Goal: Information Seeking & Learning: Learn about a topic

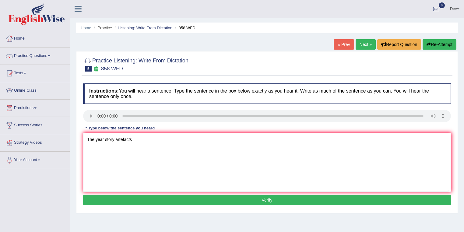
type textarea "The year story artefacts"
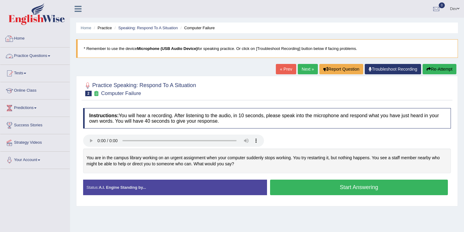
drag, startPoint x: 0, startPoint y: 0, endPoint x: 40, endPoint y: 57, distance: 69.3
click at [40, 57] on link "Practice Questions" at bounding box center [34, 54] width 69 height 15
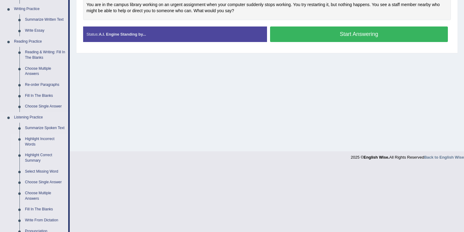
scroll to position [170, 0]
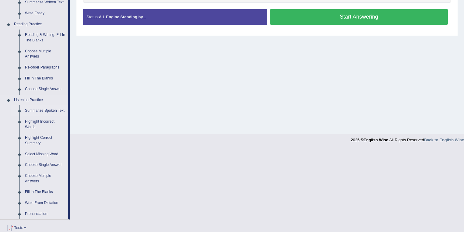
click at [38, 110] on link "Summarize Spoken Text" at bounding box center [45, 110] width 46 height 11
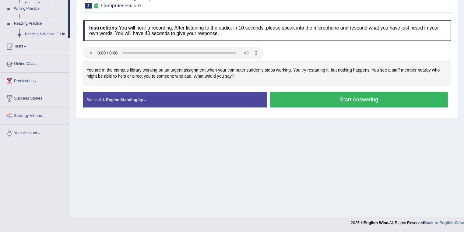
scroll to position [88, 0]
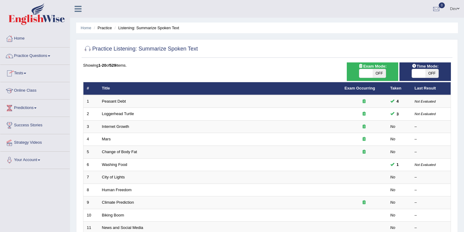
click at [33, 54] on link "Practice Questions" at bounding box center [34, 54] width 69 height 15
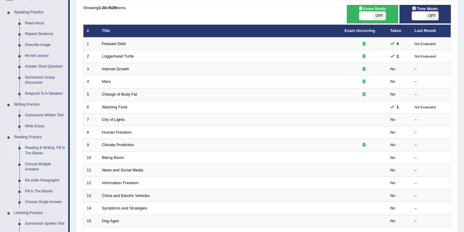
scroll to position [49, 0]
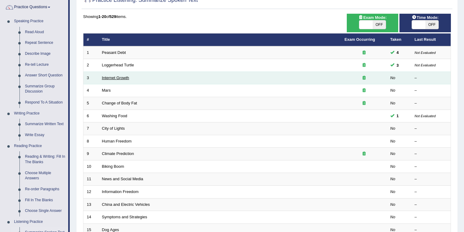
click at [113, 78] on link "Internet Growth" at bounding box center [115, 77] width 27 height 5
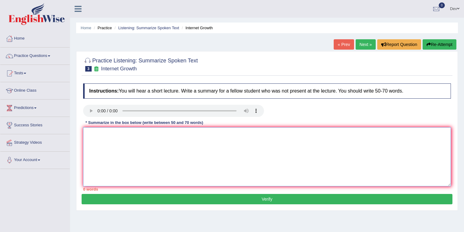
click at [104, 137] on textarea at bounding box center [267, 156] width 368 height 59
click at [114, 138] on textarea at bounding box center [267, 156] width 368 height 59
click at [187, 132] on textarea "A noteworthy point revealed in the lecture was about expansion of internet" at bounding box center [267, 156] width 368 height 59
click at [236, 134] on textarea "A noteworthy point revealed in the lecture was about the expansion of internet" at bounding box center [267, 156] width 368 height 59
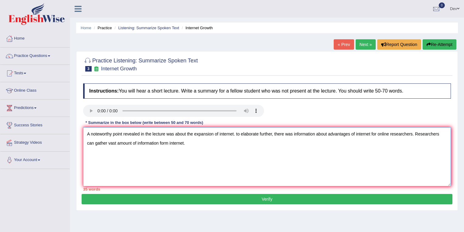
click at [164, 142] on textarea "A noteworthy point revealed in the lecture was about the expansion of internet.…" at bounding box center [267, 156] width 368 height 59
click at [194, 142] on textarea "A noteworthy point revealed in the lecture was about the expansion of internet.…" at bounding box center [267, 156] width 368 height 59
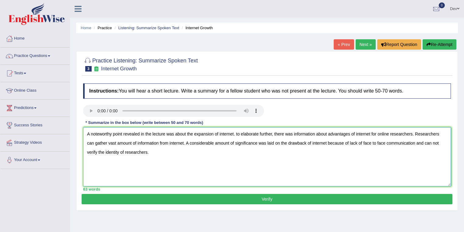
click at [423, 142] on textarea "A noteworthy point revealed in the lecture was about the expansion of internet.…" at bounding box center [267, 156] width 368 height 59
click at [238, 133] on textarea "A noteworthy point revealed in the lecture was about the expansion of internet.…" at bounding box center [267, 156] width 368 height 59
click at [209, 152] on textarea "A noteworthy point revealed in the lecture was about the expansion of internet.…" at bounding box center [267, 156] width 368 height 59
type textarea "A noteworthy point revealed in the lecture was about the expansion of internet.…"
click at [263, 198] on button "Verify" at bounding box center [267, 199] width 371 height 10
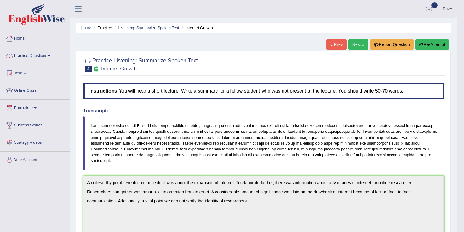
click at [355, 43] on link "Next »" at bounding box center [358, 44] width 20 height 10
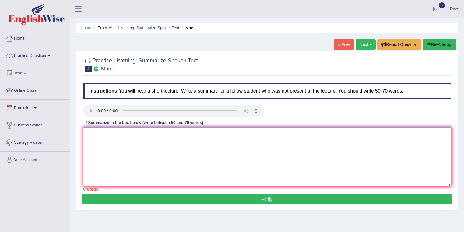
click at [101, 141] on textarea at bounding box center [267, 156] width 368 height 59
click at [118, 156] on textarea at bounding box center [267, 156] width 368 height 59
type textarea "a"
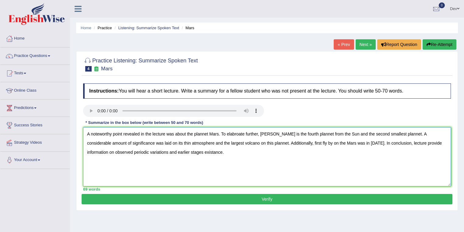
type textarea "A noteworthy point revealed in the lecture was about the plannet Mars. To elabr…"
click at [267, 197] on button "Verify" at bounding box center [267, 199] width 371 height 10
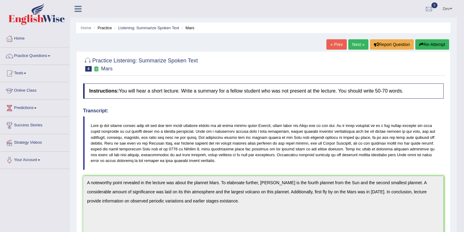
click at [426, 42] on button "Re-Attempt" at bounding box center [432, 44] width 34 height 10
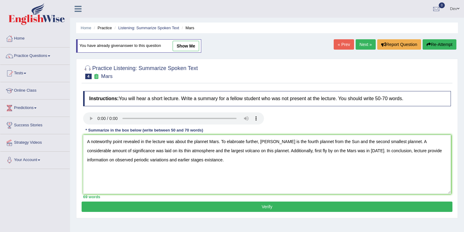
click at [202, 141] on textarea "A noteworthy point revealed in the lecture was about the plannet Mars. To elabr…" at bounding box center [267, 164] width 368 height 59
click at [234, 141] on textarea "A noteworthy point revealed in the lecture was about the planet [GEOGRAPHIC_DAT…" at bounding box center [267, 164] width 368 height 59
drag, startPoint x: 167, startPoint y: 159, endPoint x: 170, endPoint y: 158, distance: 3.2
click at [168, 159] on textarea "A noteworthy point revealed in the lecture was about the planet [GEOGRAPHIC_DAT…" at bounding box center [267, 164] width 368 height 59
click at [300, 140] on textarea "A noteworthy point revealed in the lecture was about the planet Mars. To elabor…" at bounding box center [267, 164] width 368 height 59
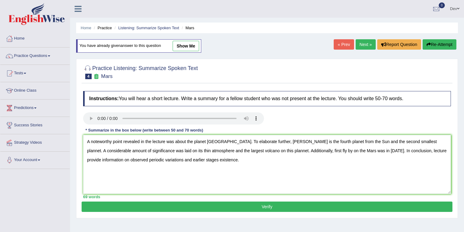
click at [384, 141] on textarea "A noteworthy point revealed in the lecture was about the planet Mars. To elabor…" at bounding box center [267, 164] width 368 height 59
click at [237, 149] on textarea "A noteworthy point revealed in the lecture was about the planet Mars. To elabor…" at bounding box center [267, 164] width 368 height 59
type textarea "A noteworthy point revealed in the lecture was about the planet Mars. To elabor…"
click at [263, 205] on button "Verify" at bounding box center [267, 206] width 371 height 10
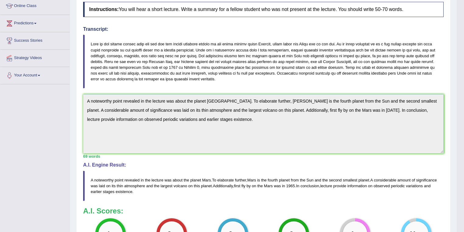
scroll to position [82, 0]
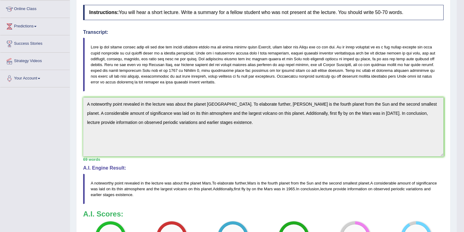
drag, startPoint x: 139, startPoint y: 59, endPoint x: 170, endPoint y: 77, distance: 35.3
click at [170, 77] on blockquote at bounding box center [263, 65] width 360 height 54
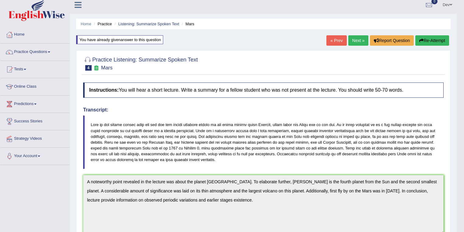
scroll to position [0, 0]
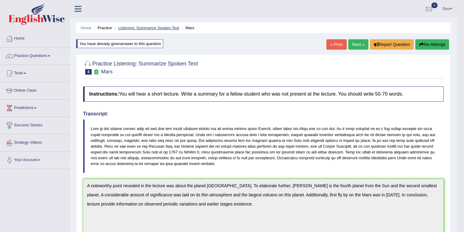
click at [155, 28] on link "Listening: Summarize Spoken Text" at bounding box center [148, 28] width 61 height 5
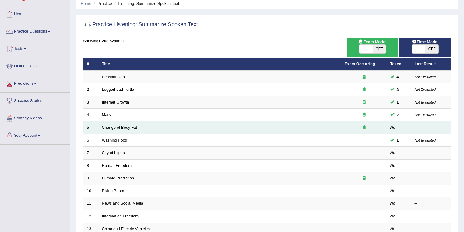
click at [123, 127] on link "Change of Body Fat" at bounding box center [119, 127] width 35 height 5
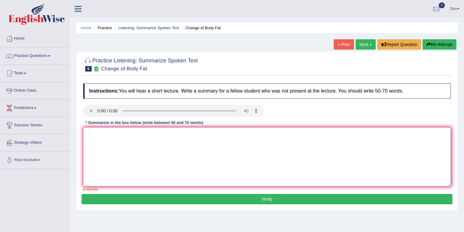
click at [104, 138] on textarea at bounding box center [267, 156] width 368 height 59
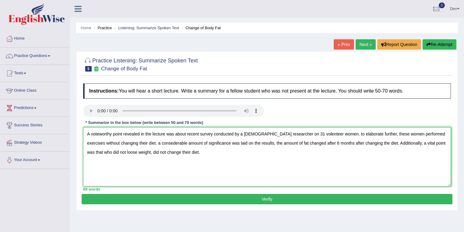
click at [313, 134] on textarea "A noteworthy point revealed in the lecture was about recent survey conducted by…" at bounding box center [267, 156] width 368 height 59
click at [313, 131] on textarea "A noteworthy point revealed in the lecture was about recent survey conducted by…" at bounding box center [267, 156] width 368 height 59
click at [314, 131] on textarea "A noteworthy point revealed in the lecture was about recent survey conducted by…" at bounding box center [267, 156] width 368 height 59
click at [126, 142] on textarea "A noteworthy point revealed in the lecture was about recent survey conducted by…" at bounding box center [267, 156] width 368 height 59
click at [138, 141] on textarea "A noteworthy point revealed in the lecture was about recent survey conducted by…" at bounding box center [267, 156] width 368 height 59
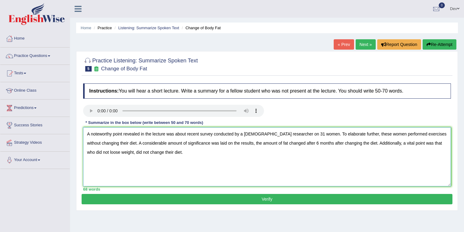
click at [241, 144] on textarea "A noteworthy point revealed in the lecture was about recent survey conducted by…" at bounding box center [267, 156] width 368 height 59
click at [239, 142] on textarea "A noteworthy point revealed in the lecture was about recent survey conducted by…" at bounding box center [267, 156] width 368 height 59
click at [190, 152] on textarea "A noteworthy point revealed in the lecture was about recent survey conducted by…" at bounding box center [267, 156] width 368 height 59
type textarea "A noteworthy point revealed in the lecture was about recent survey conducted by…"
click at [122, 197] on button "Verify" at bounding box center [267, 199] width 371 height 10
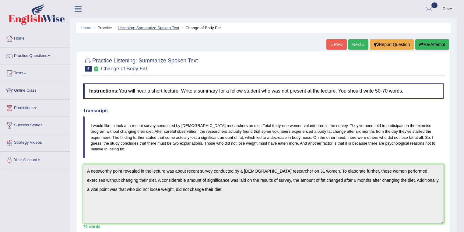
click at [157, 29] on link "Listening: Summarize Spoken Text" at bounding box center [148, 28] width 61 height 5
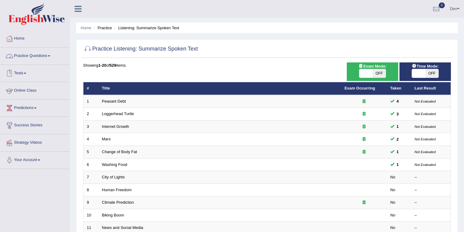
click at [41, 56] on link "Practice Questions" at bounding box center [34, 54] width 69 height 15
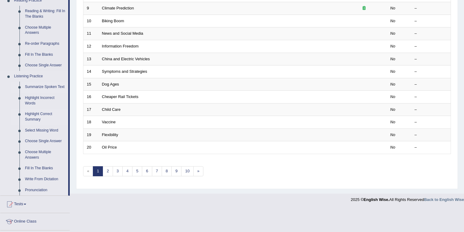
scroll to position [195, 0]
click at [44, 97] on link "Highlight Incorrect Words" at bounding box center [45, 100] width 46 height 16
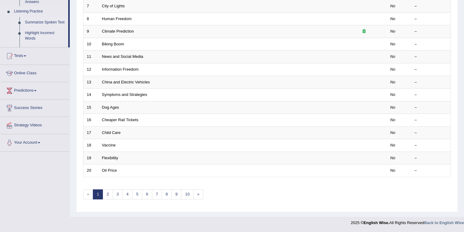
scroll to position [150, 0]
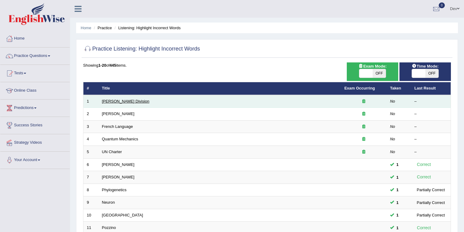
click at [115, 101] on link "[PERSON_NAME] Division" at bounding box center [125, 101] width 47 height 5
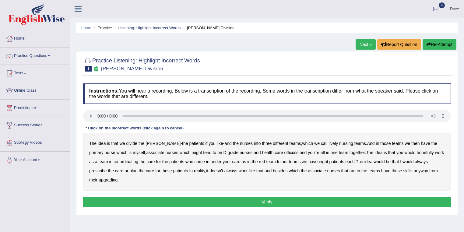
click at [328, 143] on b "lively" at bounding box center [332, 143] width 9 height 5
click at [191, 152] on b "might" at bounding box center [196, 152] width 10 height 5
click at [284, 152] on b "officials" at bounding box center [291, 152] width 14 height 5
click at [415, 160] on b "always" at bounding box center [421, 161] width 13 height 5
click at [99, 179] on b "upgrading" at bounding box center [108, 179] width 19 height 5
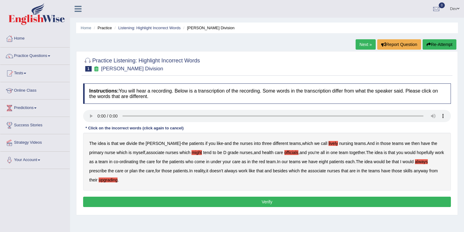
click at [280, 199] on button "Verify" at bounding box center [267, 202] width 368 height 10
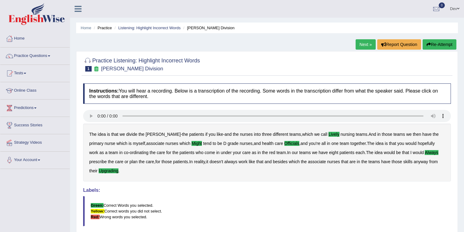
click at [364, 42] on link "Next »" at bounding box center [365, 44] width 20 height 10
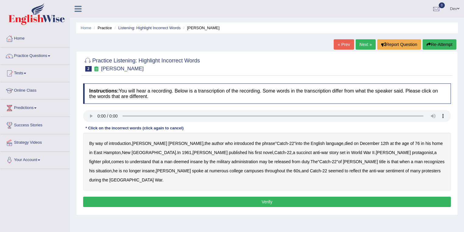
click at [296, 152] on b "succinct" at bounding box center [304, 152] width 16 height 5
click at [231, 160] on b "administration" at bounding box center [244, 161] width 26 height 5
click at [112, 168] on b "situation" at bounding box center [104, 170] width 16 height 5
click at [349, 170] on b "reflect" at bounding box center [355, 170] width 12 height 5
click at [256, 197] on button "Verify" at bounding box center [267, 202] width 368 height 10
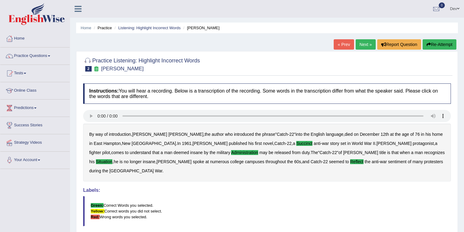
click at [365, 44] on link "Next »" at bounding box center [365, 44] width 20 height 10
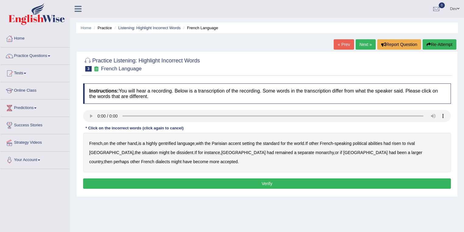
click at [173, 142] on b "gentrified" at bounding box center [167, 143] width 18 height 5
click at [382, 143] on b "abilities" at bounding box center [375, 143] width 14 height 5
click at [176, 152] on b "dissident" at bounding box center [184, 152] width 17 height 5
click at [315, 152] on b "monarchy" at bounding box center [324, 152] width 18 height 5
click at [255, 183] on button "Verify" at bounding box center [267, 183] width 368 height 10
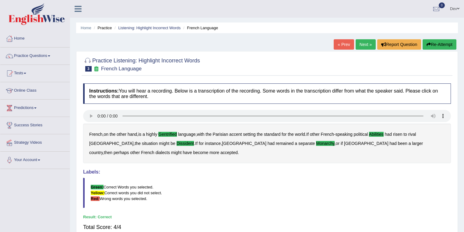
click at [365, 42] on link "Next »" at bounding box center [365, 44] width 20 height 10
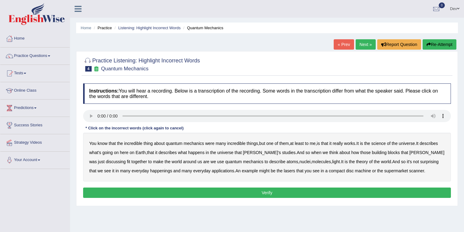
click at [383, 142] on b "science" at bounding box center [378, 143] width 14 height 5
click at [150, 170] on b "happenings" at bounding box center [161, 170] width 22 height 5
click at [355, 170] on b "machine" at bounding box center [363, 170] width 16 height 5
click at [225, 191] on button "Verify" at bounding box center [267, 192] width 368 height 10
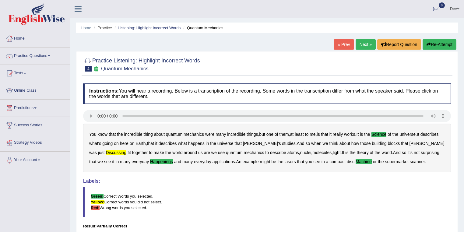
click at [126, 150] on b "discussing" at bounding box center [116, 152] width 21 height 5
click at [409, 142] on b "[PERSON_NAME]" at bounding box center [426, 143] width 35 height 5
click at [365, 43] on link "Next »" at bounding box center [365, 44] width 20 height 10
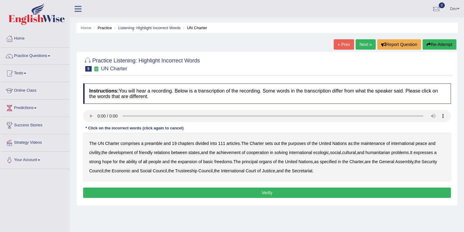
click at [277, 142] on b "out" at bounding box center [277, 143] width 6 height 5
click at [92, 152] on b "civility" at bounding box center [94, 152] width 11 height 5
click at [324, 152] on b "ecologic" at bounding box center [321, 152] width 16 height 5
click at [135, 161] on b "ability" at bounding box center [131, 161] width 11 height 5
click at [268, 191] on button "Verify" at bounding box center [267, 192] width 368 height 10
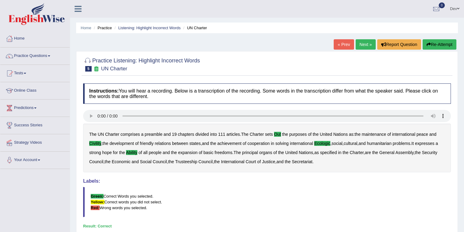
click at [363, 42] on link "Next »" at bounding box center [365, 44] width 20 height 10
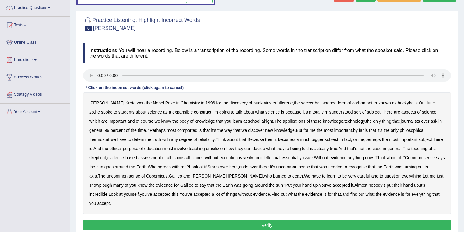
scroll to position [49, 0]
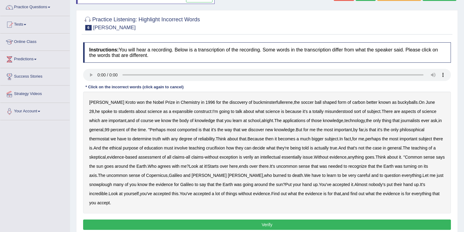
click at [172, 110] on b "expansible" at bounding box center [182, 111] width 20 height 5
click at [187, 129] on b "comported" at bounding box center [187, 129] width 20 height 5
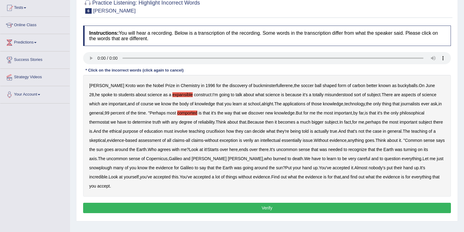
scroll to position [73, 0]
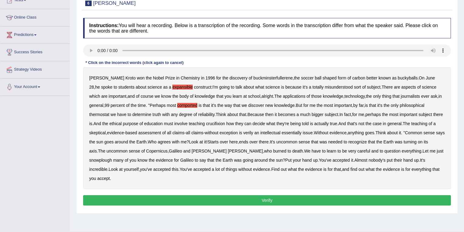
click at [99, 113] on b "thermostat" at bounding box center [99, 114] width 20 height 5
click at [225, 123] on b "crucifixion" at bounding box center [215, 123] width 19 height 5
click at [253, 131] on b "verily" at bounding box center [248, 132] width 10 height 5
click at [301, 131] on b "essentially" at bounding box center [291, 132] width 20 height 5
click at [101, 159] on b "snowplough" at bounding box center [100, 160] width 23 height 5
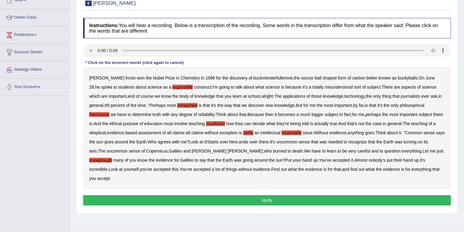
click at [257, 198] on button "Verify" at bounding box center [267, 200] width 368 height 10
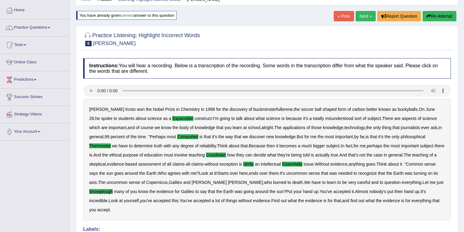
scroll to position [0, 0]
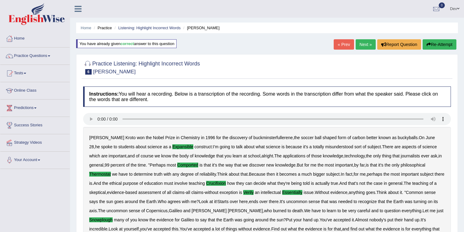
click at [365, 45] on link "Next »" at bounding box center [365, 44] width 20 height 10
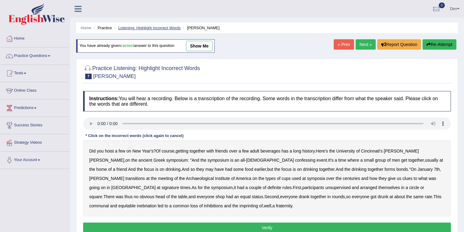
click at [141, 29] on link "Listening: Highlight Incorrect Words" at bounding box center [149, 28] width 62 height 5
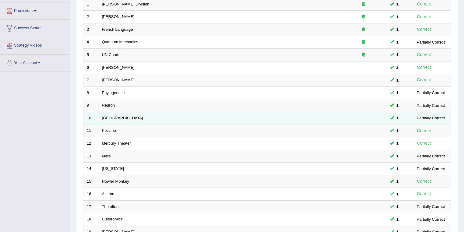
scroll to position [97, 0]
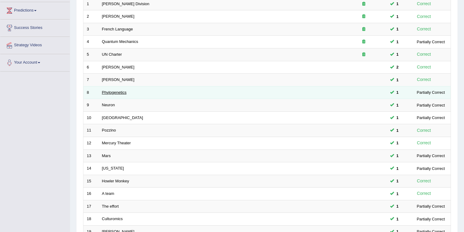
click at [121, 92] on link "Phylogenetics" at bounding box center [114, 92] width 25 height 5
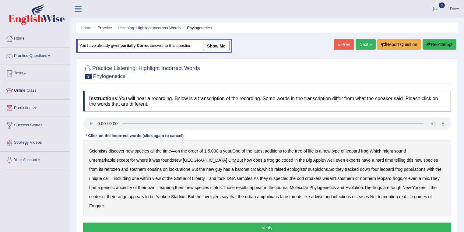
click at [213, 42] on link "show me" at bounding box center [216, 46] width 26 height 10
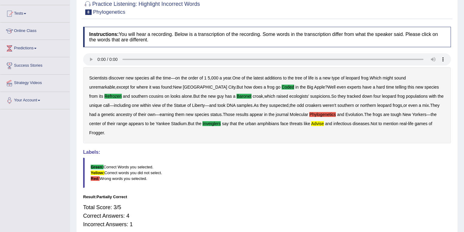
scroll to position [15, 0]
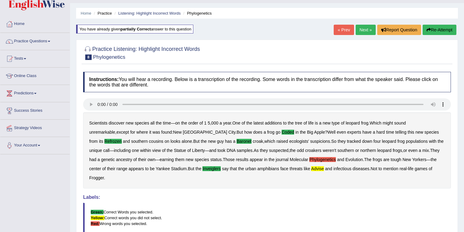
click at [439, 29] on button "Re-Attempt" at bounding box center [439, 30] width 34 height 10
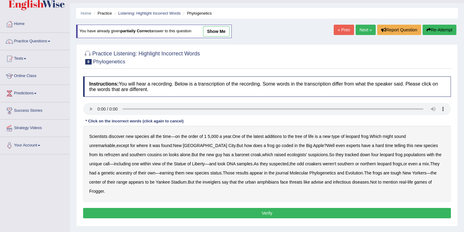
click at [262, 135] on b "latest" at bounding box center [258, 136] width 10 height 5
click at [262, 136] on b "latest" at bounding box center [258, 136] width 10 height 5
click at [281, 145] on b "coded" at bounding box center [287, 145] width 12 height 5
click at [120, 152] on b "refrozen" at bounding box center [112, 154] width 16 height 5
click at [235, 154] on b "baronet" at bounding box center [242, 154] width 14 height 5
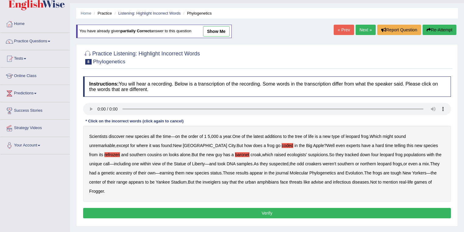
click at [202, 181] on b "inveiglers" at bounding box center [211, 182] width 18 height 5
click at [311, 180] on b "advise" at bounding box center [317, 182] width 12 height 5
click at [269, 208] on button "Verify" at bounding box center [267, 213] width 368 height 10
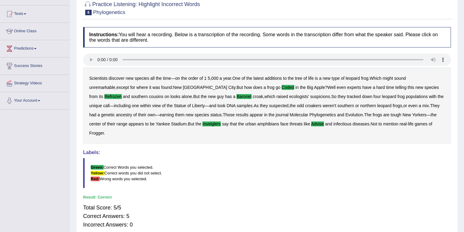
scroll to position [15, 0]
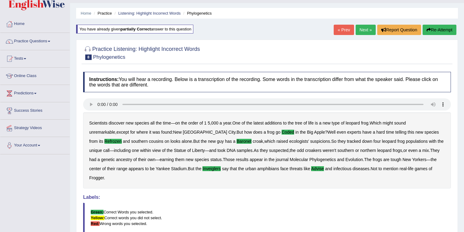
click at [103, 12] on li "Practice" at bounding box center [101, 13] width 19 height 6
click at [27, 39] on link "Practice Questions" at bounding box center [34, 40] width 69 height 15
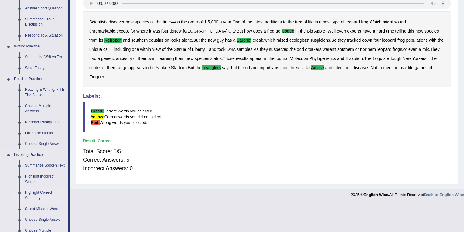
scroll to position [185, 0]
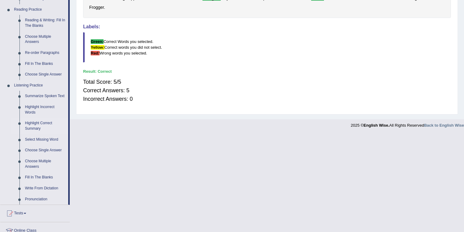
click at [41, 123] on link "Highlight Correct Summary" at bounding box center [45, 126] width 46 height 16
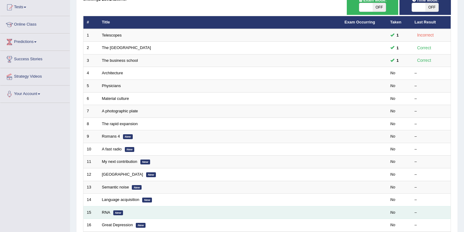
scroll to position [47, 0]
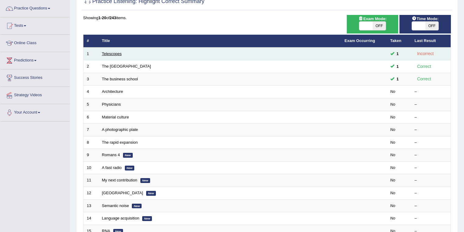
click at [109, 53] on link "Telescopes" at bounding box center [112, 53] width 20 height 5
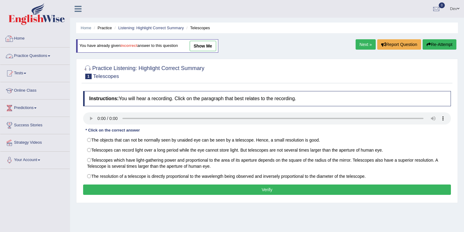
click at [41, 55] on link "Practice Questions" at bounding box center [34, 54] width 69 height 15
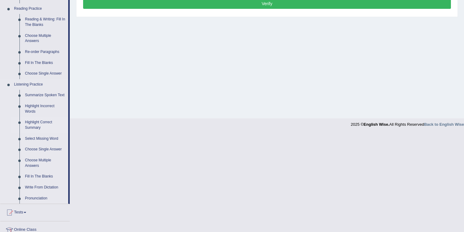
scroll to position [195, 0]
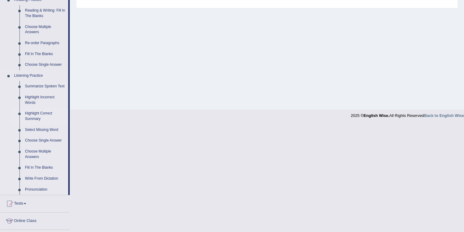
click at [38, 114] on link "Highlight Correct Summary" at bounding box center [45, 116] width 46 height 16
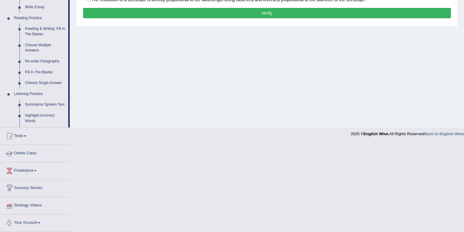
scroll to position [155, 0]
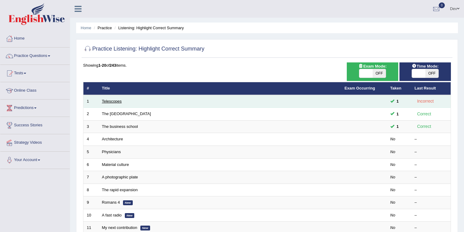
click at [112, 101] on link "Telescopes" at bounding box center [112, 101] width 20 height 5
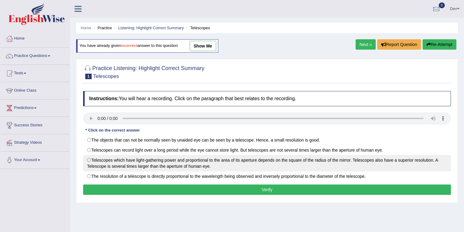
click at [88, 159] on label "Telescopes which have light-gathering power and proportional to the area of its…" at bounding box center [267, 163] width 368 height 16
radio input "true"
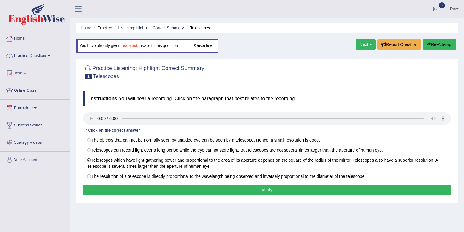
click at [109, 188] on button "Verify" at bounding box center [267, 189] width 368 height 10
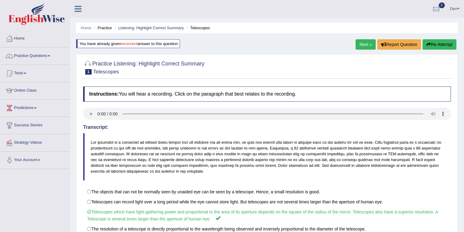
click at [364, 44] on link "Next »" at bounding box center [365, 44] width 20 height 10
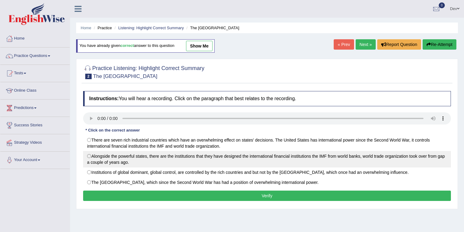
click at [89, 156] on label "Alongside the powerful states, there are the institutions that they have design…" at bounding box center [267, 159] width 368 height 16
radio input "true"
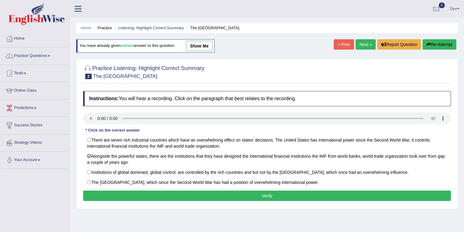
click at [113, 194] on button "Verify" at bounding box center [267, 195] width 368 height 10
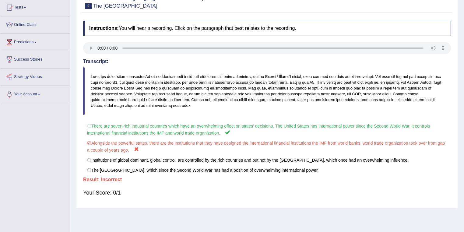
scroll to position [73, 0]
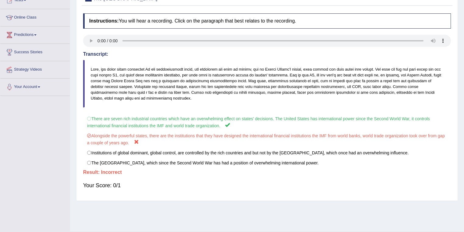
click at [134, 111] on div "Instructions: You will hear a recording. Click on the paragraph that best relat…" at bounding box center [267, 103] width 371 height 187
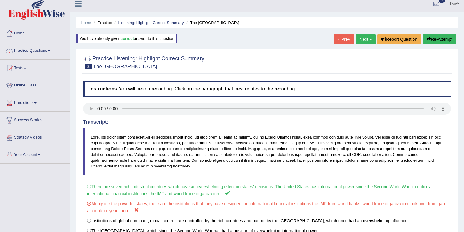
scroll to position [0, 0]
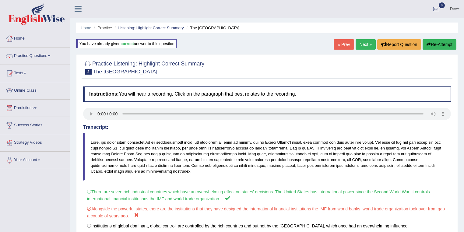
click at [363, 45] on link "Next »" at bounding box center [365, 44] width 20 height 10
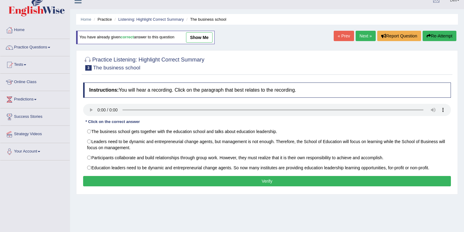
scroll to position [24, 0]
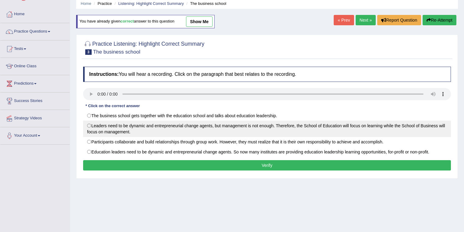
click at [329, 124] on label "Leaders need to be dynamic and entrepreneurial change agents, but management is…" at bounding box center [267, 128] width 368 height 16
radio input "true"
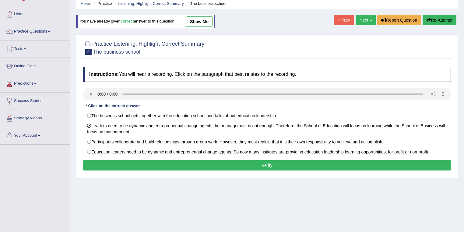
click at [276, 167] on button "Verify" at bounding box center [267, 165] width 368 height 10
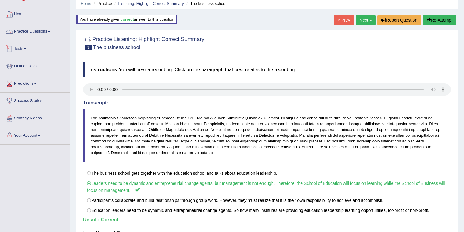
click at [40, 33] on link "Practice Questions" at bounding box center [34, 30] width 69 height 15
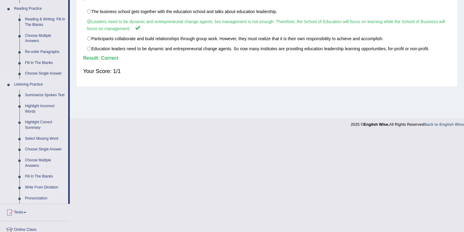
scroll to position [195, 0]
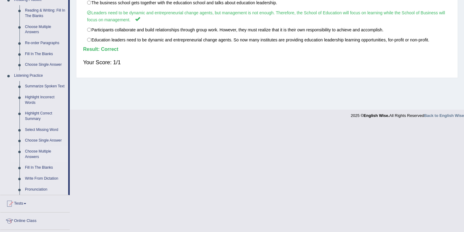
click at [39, 152] on link "Choose Multiple Answers" at bounding box center [45, 154] width 46 height 16
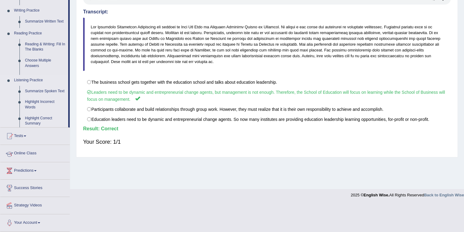
scroll to position [88, 0]
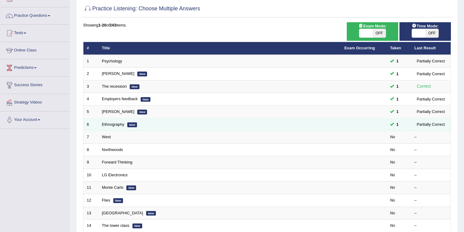
scroll to position [49, 0]
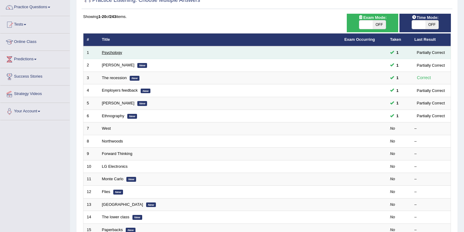
click at [112, 52] on link "Psychology" at bounding box center [112, 52] width 20 height 5
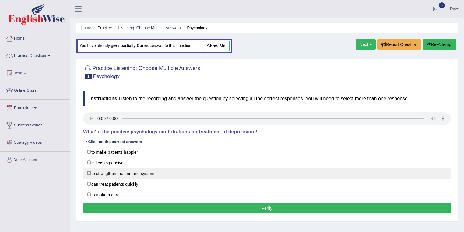
click at [90, 170] on label "to strengthen the immune system" at bounding box center [267, 173] width 368 height 11
checkbox input "true"
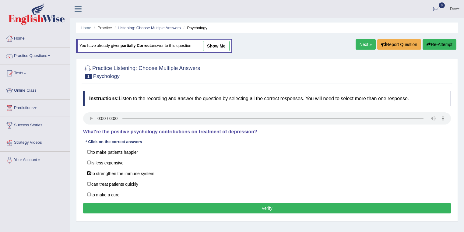
click at [125, 208] on button "Verify" at bounding box center [267, 208] width 368 height 10
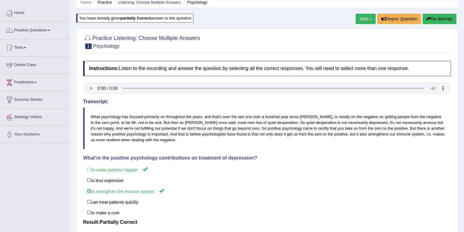
scroll to position [15, 0]
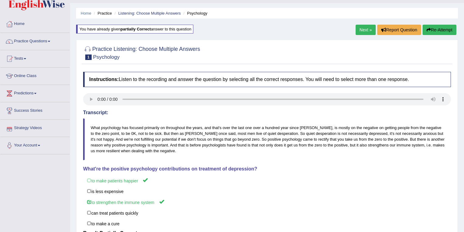
click at [365, 29] on link "Next »" at bounding box center [365, 30] width 20 height 10
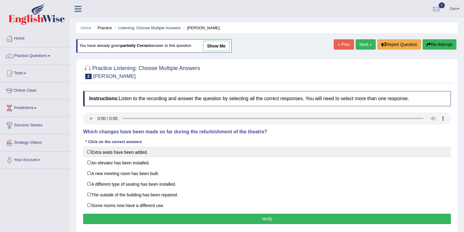
click at [90, 150] on label "Extra seats have been added." at bounding box center [267, 151] width 368 height 11
checkbox input "true"
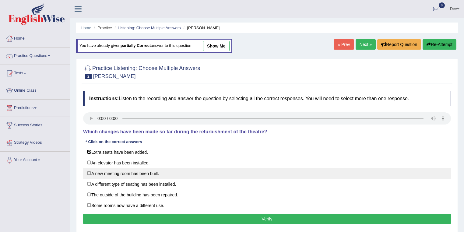
click at [88, 173] on label "A new meeting room has been built." at bounding box center [267, 173] width 368 height 11
checkbox input "true"
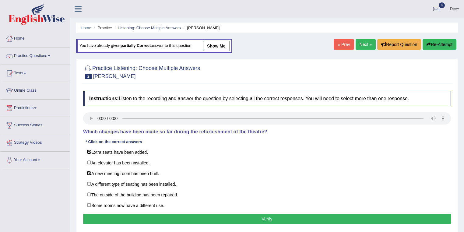
click at [100, 218] on button "Verify" at bounding box center [267, 219] width 368 height 10
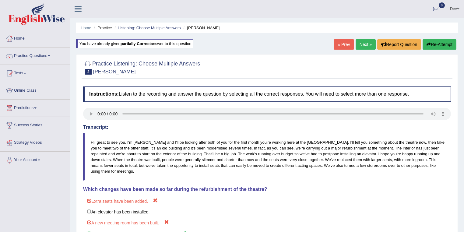
click at [363, 44] on link "Next »" at bounding box center [365, 44] width 20 height 10
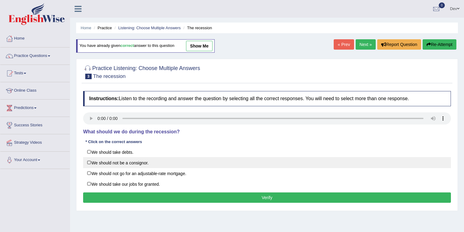
click at [88, 162] on label "We should not be a consignor." at bounding box center [267, 162] width 368 height 11
checkbox input "true"
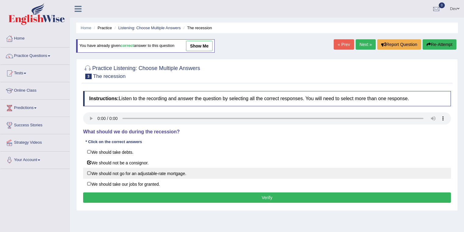
click at [89, 172] on label "We should not go for an adjustable-rate mortgage." at bounding box center [267, 173] width 368 height 11
checkbox input "true"
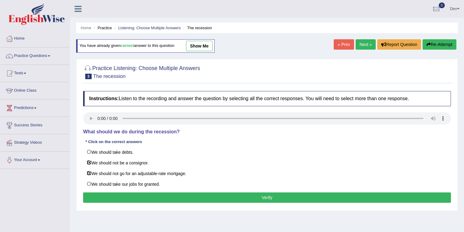
click at [215, 197] on button "Verify" at bounding box center [267, 197] width 368 height 10
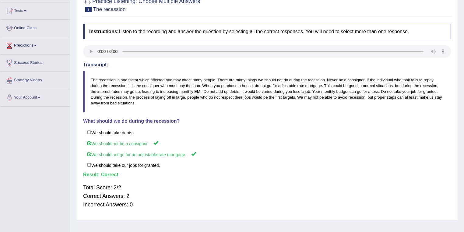
scroll to position [15, 0]
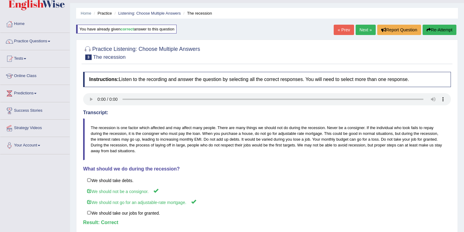
click at [362, 30] on link "Next »" at bounding box center [365, 30] width 20 height 10
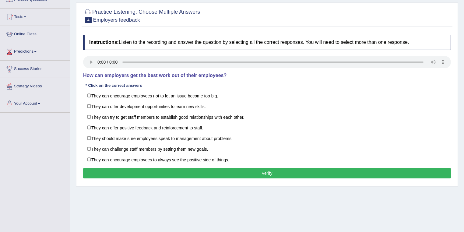
scroll to position [49, 0]
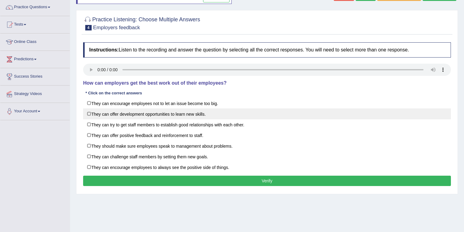
click at [89, 111] on label "They can offer development opportunities to learn new skills." at bounding box center [267, 113] width 368 height 11
checkbox input "true"
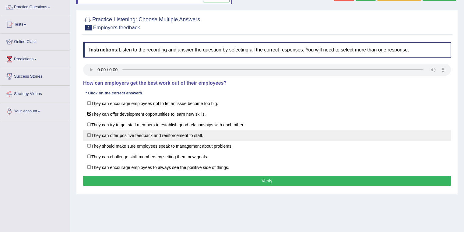
click at [88, 134] on label "They can offer positive feedback and reinforcement to staff." at bounding box center [267, 135] width 368 height 11
checkbox input "true"
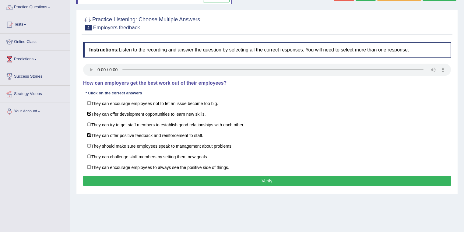
click at [126, 179] on button "Verify" at bounding box center [267, 181] width 368 height 10
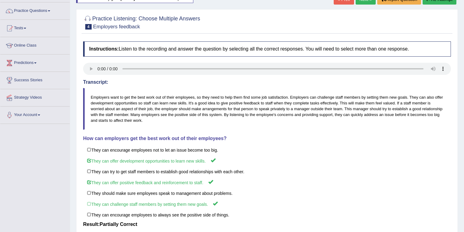
scroll to position [6, 0]
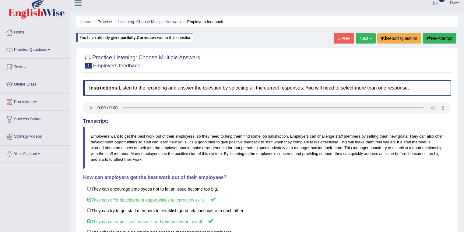
click at [361, 37] on link "Next »" at bounding box center [365, 38] width 20 height 10
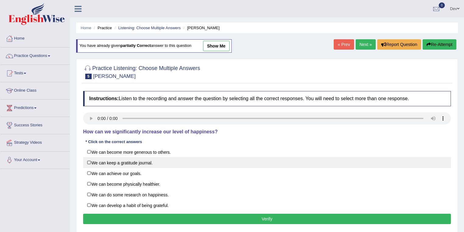
click at [88, 161] on label "We can keep a gratitude journal." at bounding box center [267, 162] width 368 height 11
checkbox input "true"
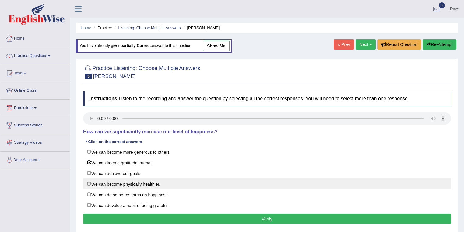
click at [89, 182] on label "We can become physically healthier." at bounding box center [267, 183] width 368 height 11
checkbox input "true"
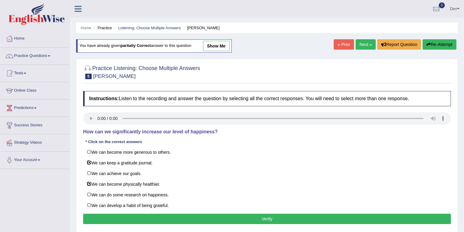
click at [100, 220] on button "Verify" at bounding box center [267, 219] width 368 height 10
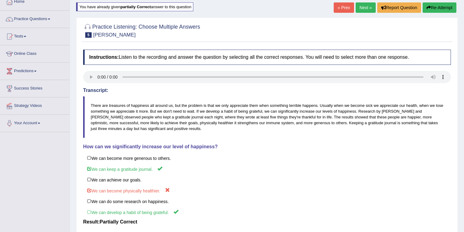
scroll to position [73, 0]
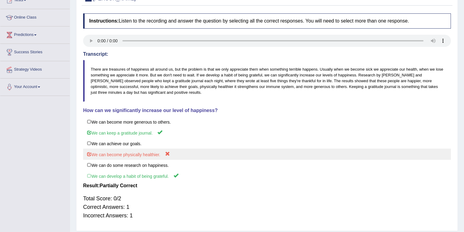
click at [89, 153] on label "We can become physically healthier." at bounding box center [267, 153] width 368 height 11
click at [134, 156] on label "We can become physically healthier." at bounding box center [267, 153] width 368 height 11
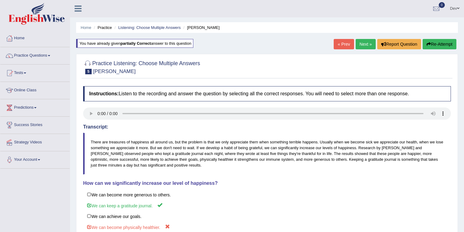
scroll to position [0, 0]
click at [361, 43] on link "Next »" at bounding box center [365, 44] width 20 height 10
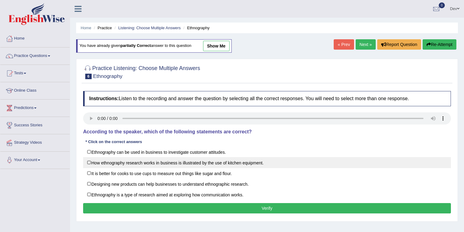
click at [89, 161] on label "How ethnography research works in business is illustrated by the use of kitchen…" at bounding box center [267, 162] width 368 height 11
checkbox input "true"
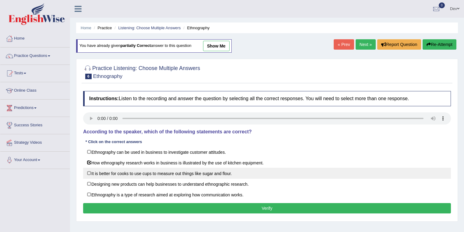
click at [88, 172] on label "It is better for cooks to use cups to measure out things like sugar and flour." at bounding box center [267, 173] width 368 height 11
checkbox input "true"
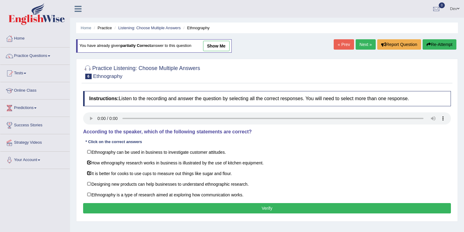
click at [106, 208] on button "Verify" at bounding box center [267, 208] width 368 height 10
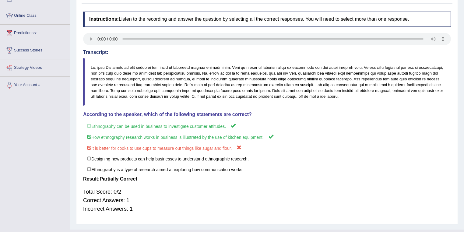
scroll to position [88, 0]
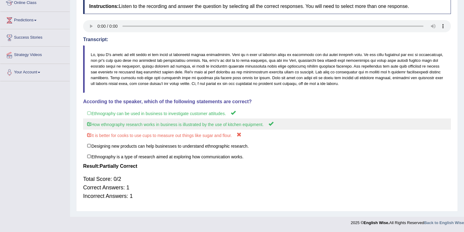
click at [89, 123] on label "How ethnography research works in business is illustrated by the use of kitchen…" at bounding box center [267, 123] width 368 height 11
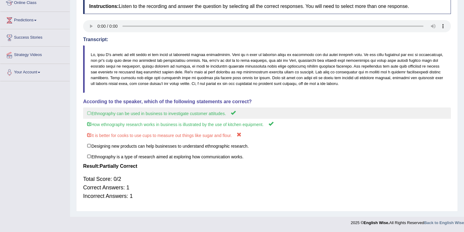
click at [89, 112] on label "Ethnography can be used in business to investigate customer attitudes." at bounding box center [267, 112] width 368 height 11
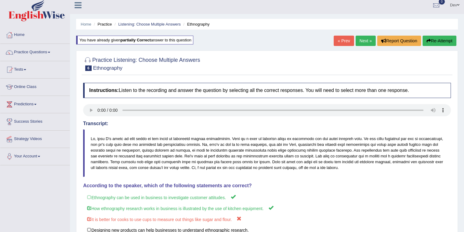
scroll to position [0, 0]
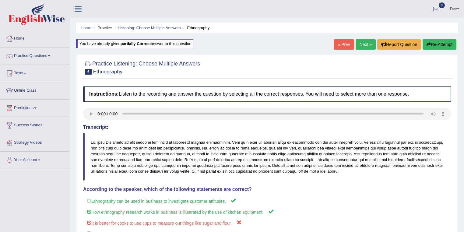
click at [364, 44] on link "Next »" at bounding box center [365, 44] width 20 height 10
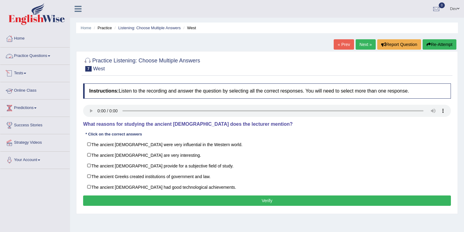
click at [47, 55] on link "Practice Questions" at bounding box center [34, 54] width 69 height 15
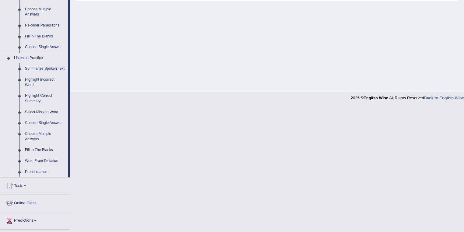
scroll to position [243, 0]
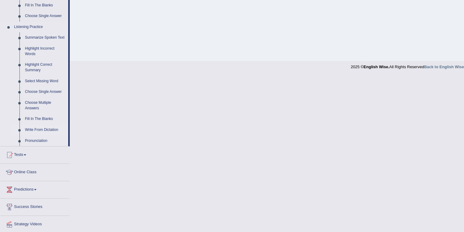
click at [43, 129] on link "Write From Dictation" at bounding box center [45, 129] width 46 height 11
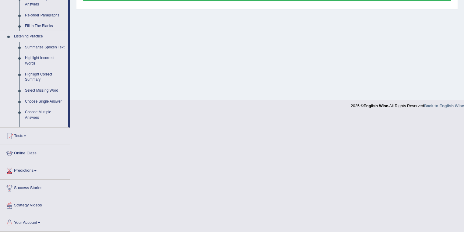
scroll to position [88, 0]
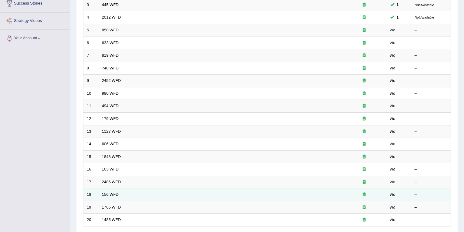
scroll to position [169, 0]
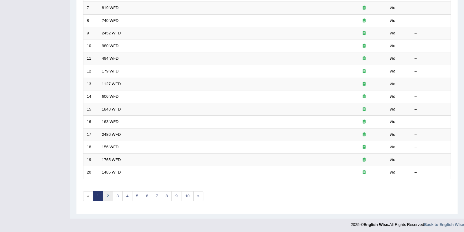
click at [106, 191] on link "2" at bounding box center [108, 196] width 10 height 10
click at [115, 195] on link "3" at bounding box center [118, 196] width 10 height 10
click at [126, 193] on link "4" at bounding box center [127, 196] width 10 height 10
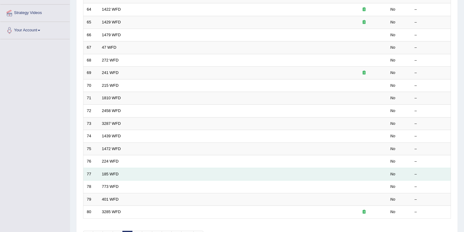
scroll to position [169, 0]
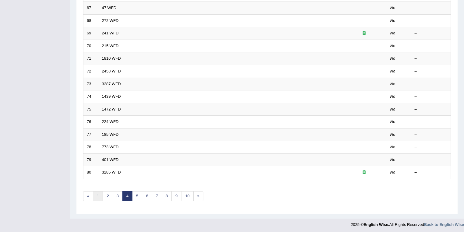
click at [98, 194] on link "1" at bounding box center [98, 196] width 10 height 10
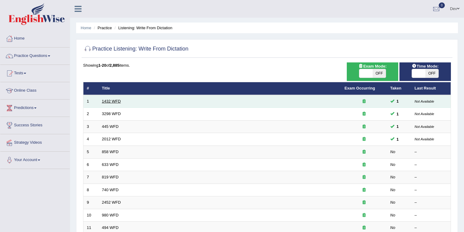
click at [113, 101] on link "1432 WFD" at bounding box center [111, 101] width 19 height 5
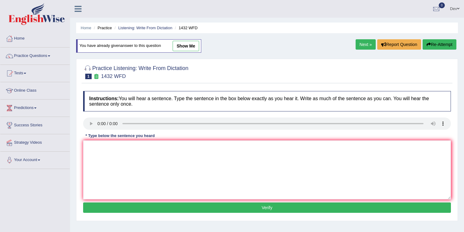
click at [183, 47] on link "show me" at bounding box center [186, 46] width 26 height 10
type textarea "More physical activities are beneficial to for your health."
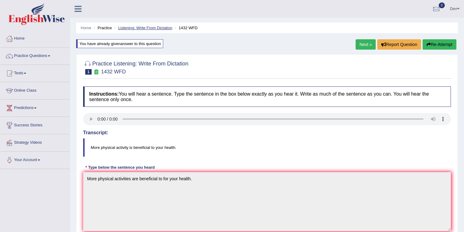
click at [145, 27] on link "Listening: Write From Dictation" at bounding box center [145, 28] width 54 height 5
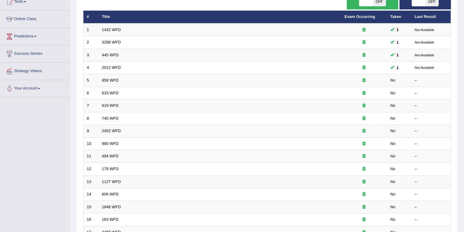
scroll to position [73, 0]
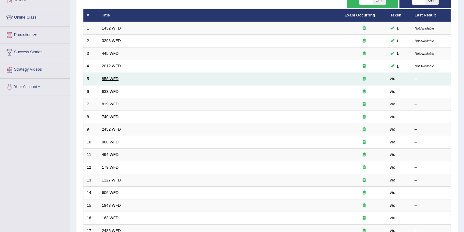
click at [108, 76] on link "858 WFD" at bounding box center [110, 78] width 17 height 5
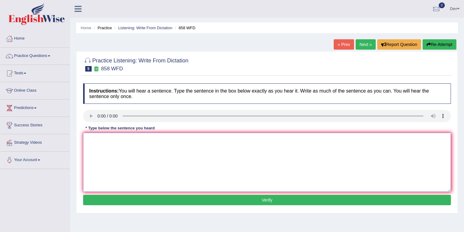
click at [97, 137] on textarea at bounding box center [267, 162] width 368 height 59
type textarea "The year artefctas"
click at [148, 140] on textarea "The year story artefacts" at bounding box center [267, 162] width 368 height 59
type textarea "The year story artefacts historians."
click at [167, 198] on button "Verify" at bounding box center [267, 200] width 368 height 10
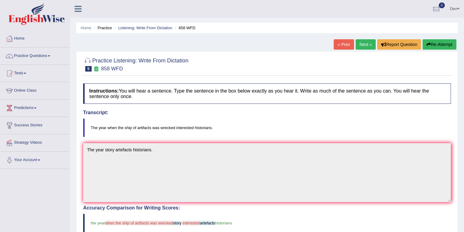
click at [362, 44] on link "Next »" at bounding box center [365, 44] width 20 height 10
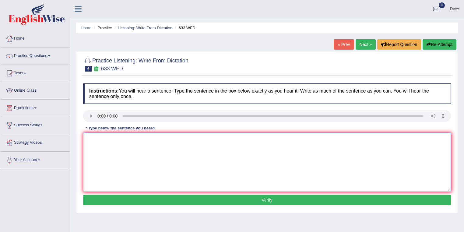
click at [109, 147] on textarea at bounding box center [267, 162] width 368 height 59
type textarea "Researchers shows that the exercise exercising makes us feel better."
click at [207, 197] on button "Verify" at bounding box center [267, 200] width 368 height 10
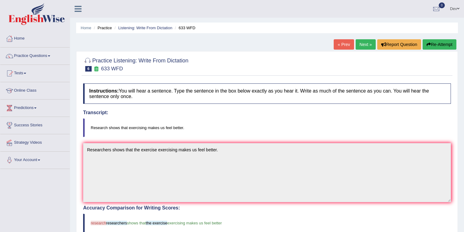
click at [361, 44] on link "Next »" at bounding box center [365, 44] width 20 height 10
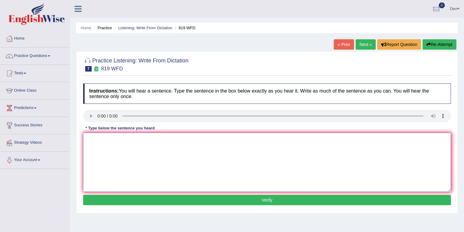
click at [96, 142] on textarea at bounding box center [267, 162] width 368 height 59
click at [119, 138] on textarea "Plants are able tro contunie growing throughout their life" at bounding box center [267, 162] width 368 height 59
click at [133, 138] on textarea "Plants are able to contunie growing throughout their life" at bounding box center [267, 162] width 368 height 59
click at [136, 138] on textarea "Plants are able to contunie growing throughout their life" at bounding box center [267, 162] width 368 height 59
click at [192, 141] on textarea "Plants are able to continue growing throughout their life" at bounding box center [267, 162] width 368 height 59
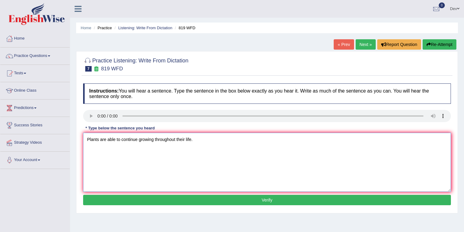
type textarea "Plants are able to continue growing throughout their life."
click at [239, 197] on button "Verify" at bounding box center [267, 200] width 368 height 10
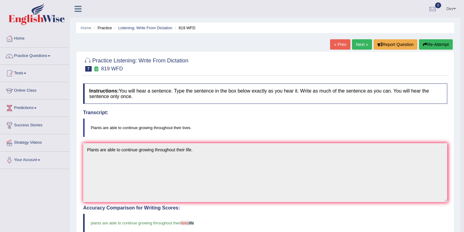
click at [433, 44] on button "Re-Attempt" at bounding box center [436, 44] width 34 height 10
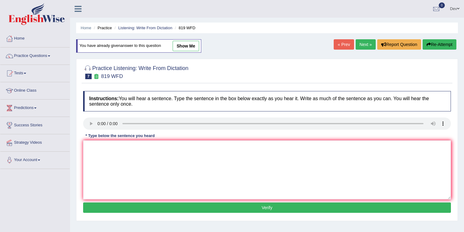
click at [95, 148] on textarea at bounding box center [267, 169] width 368 height 59
click at [89, 147] on textarea "Plants are able to continue growing throughout their life." at bounding box center [267, 169] width 368 height 59
click at [195, 147] on textarea "plants are able to continue growing throughout their life." at bounding box center [267, 169] width 368 height 59
type textarea "plants are able to continue growing throughout their life"
click at [261, 208] on button "Verify" at bounding box center [267, 207] width 368 height 10
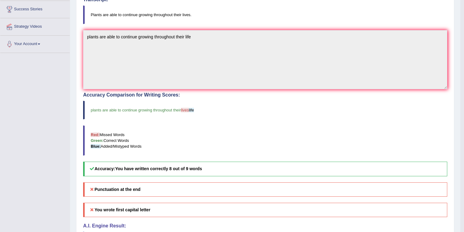
scroll to position [115, 0]
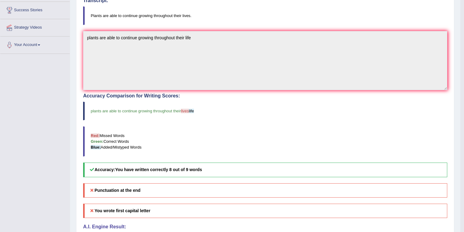
click at [82, 46] on div "Instructions: You will hear a sentence. Type the sentence in the box below exac…" at bounding box center [265, 113] width 367 height 291
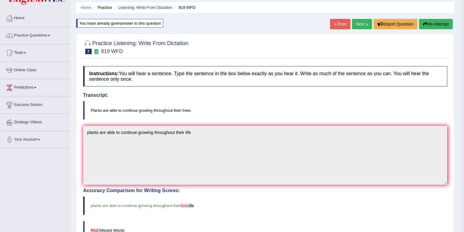
scroll to position [18, 0]
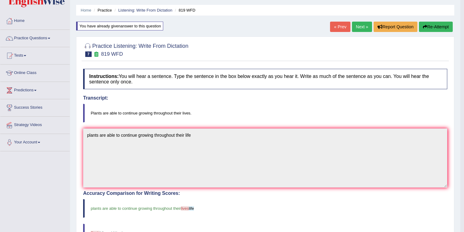
click at [431, 26] on button "Re-Attempt" at bounding box center [436, 27] width 34 height 10
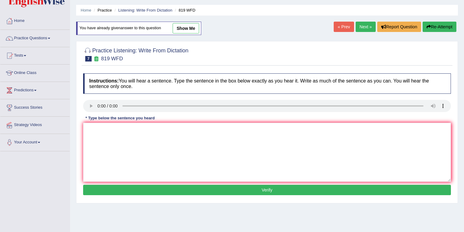
scroll to position [18, 0]
click at [97, 134] on textarea at bounding box center [267, 152] width 368 height 59
paste textarea "plants are able to continue growing throughout their life"
click at [89, 129] on textarea "plants are able to continue growing throughout their life" at bounding box center [267, 152] width 368 height 59
click at [196, 127] on textarea "Plants are able to continue growing throughout their life" at bounding box center [267, 152] width 368 height 59
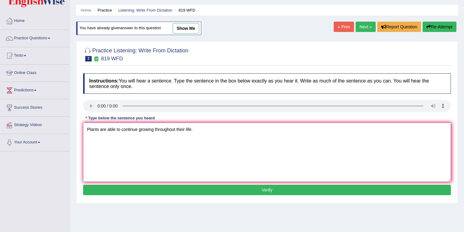
type textarea "Plants are able to continue growing throughout their life."
click at [239, 189] on button "Verify" at bounding box center [267, 190] width 368 height 10
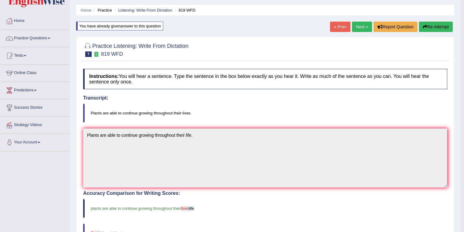
click at [356, 26] on link "Next »" at bounding box center [362, 27] width 20 height 10
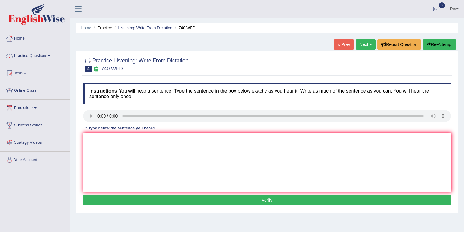
click at [101, 140] on textarea at bounding box center [267, 162] width 368 height 59
type textarea "a"
click at [199, 141] on textarea "A series of observations was carried out in the classroom" at bounding box center [267, 162] width 368 height 59
click at [133, 138] on textarea "A series of observations was carried out in the classroom." at bounding box center [267, 162] width 368 height 59
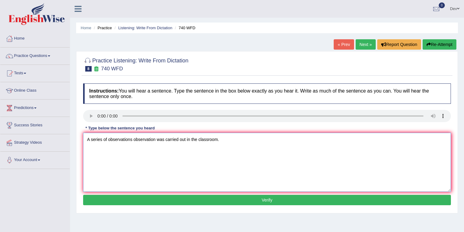
type textarea "A series of observations observation was carried out in the classroom."
click at [196, 198] on button "Verify" at bounding box center [267, 200] width 368 height 10
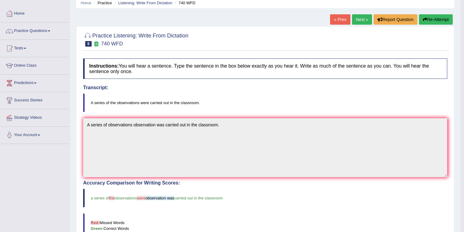
scroll to position [24, 0]
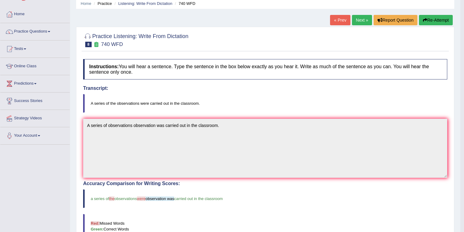
click at [362, 18] on link "Next »" at bounding box center [362, 20] width 20 height 10
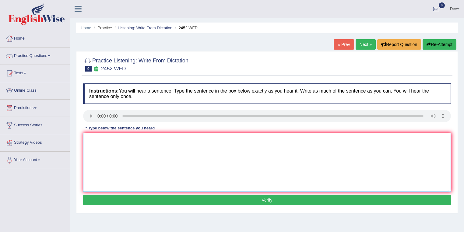
click at [93, 144] on textarea at bounding box center [267, 162] width 368 height 59
type textarea "i"
type textarea "It is a debate about the value of the knowledge."
click at [124, 201] on button "Verify" at bounding box center [267, 200] width 368 height 10
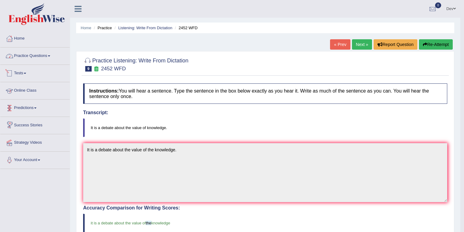
click at [42, 56] on link "Practice Questions" at bounding box center [34, 54] width 69 height 15
